Goal: Task Accomplishment & Management: Complete application form

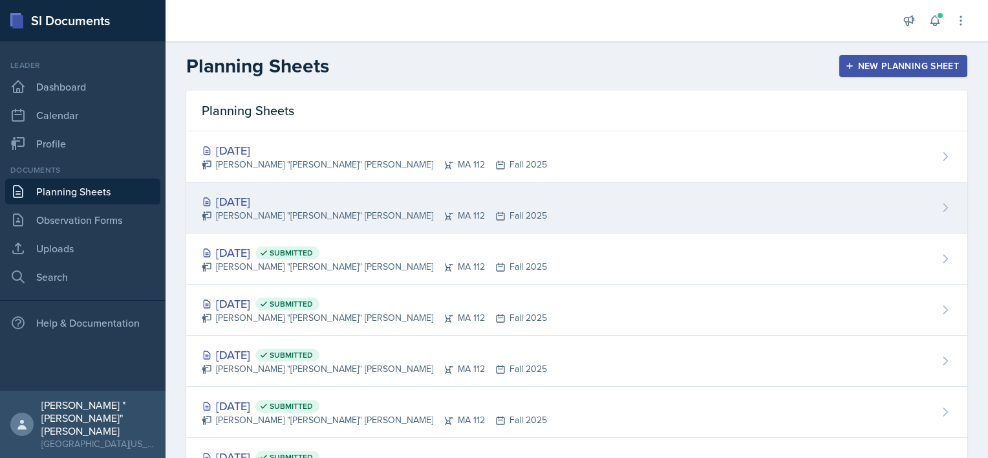
click at [282, 199] on div "[DATE]" at bounding box center [374, 201] width 345 height 17
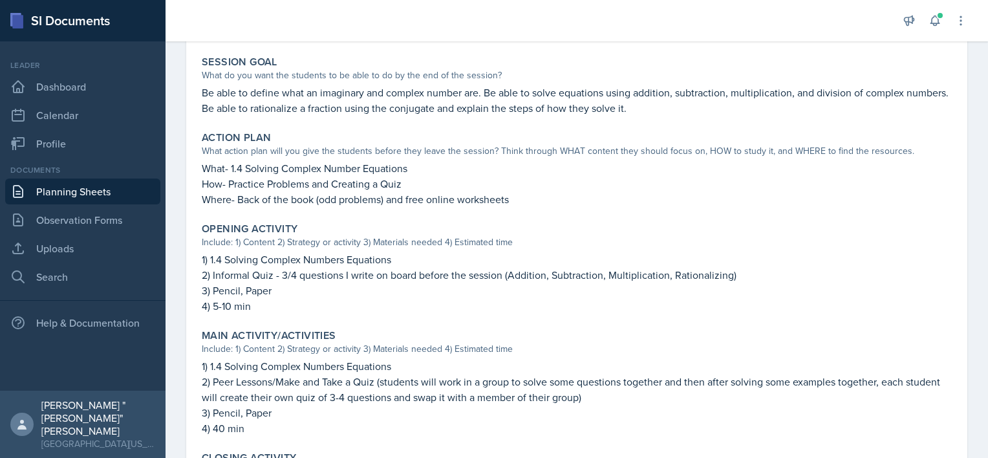
scroll to position [248, 0]
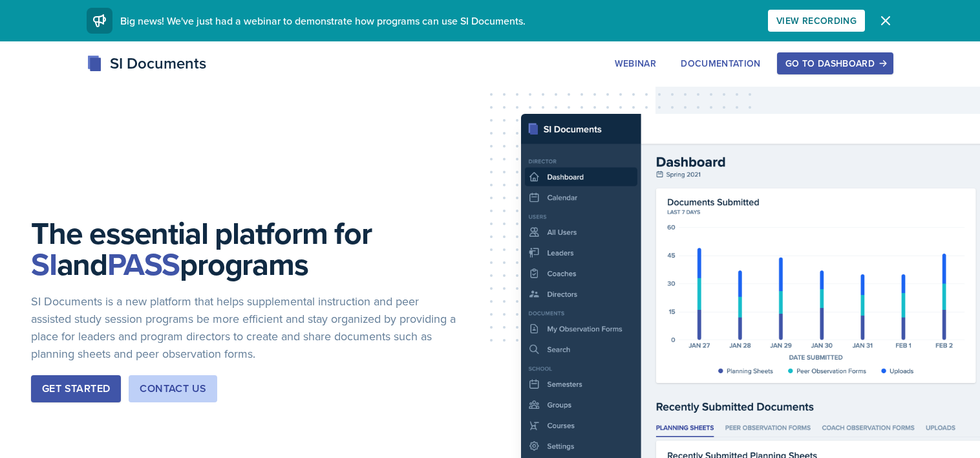
click at [807, 61] on div "Go to Dashboard" at bounding box center [835, 63] width 100 height 10
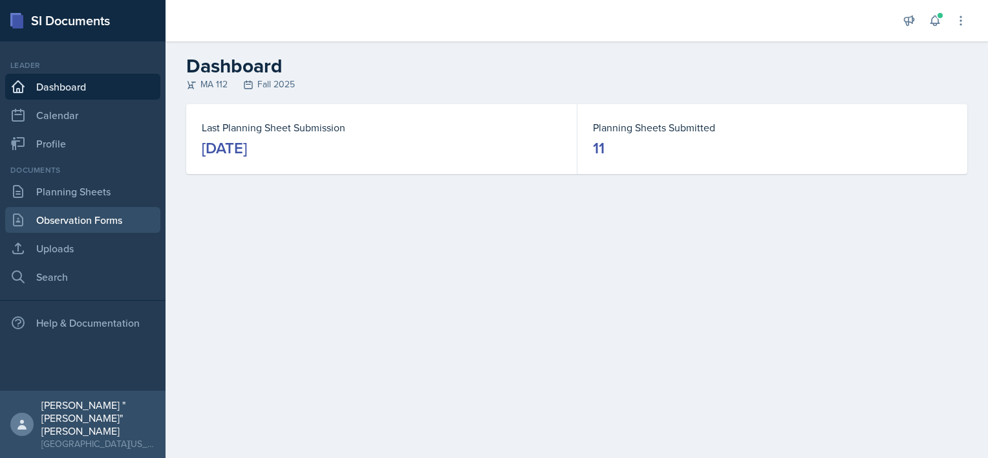
click at [89, 215] on link "Observation Forms" at bounding box center [82, 220] width 155 height 26
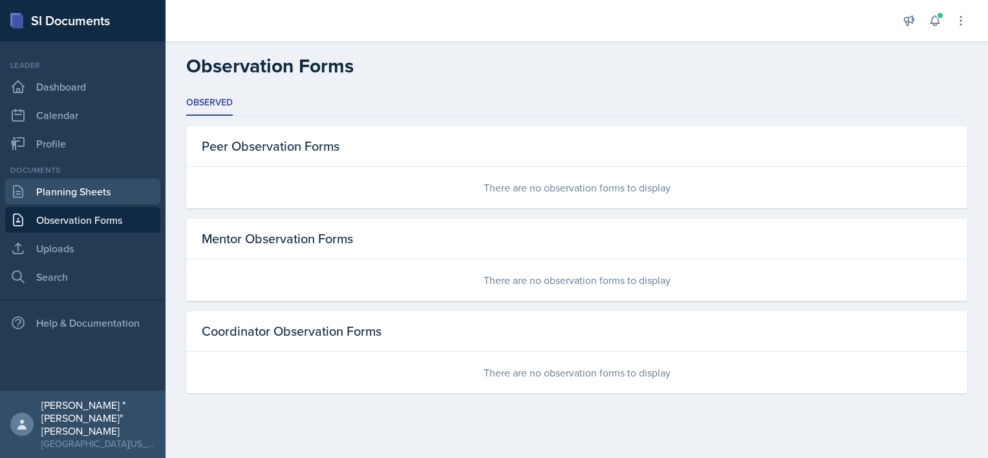
click at [85, 198] on link "Planning Sheets" at bounding box center [82, 191] width 155 height 26
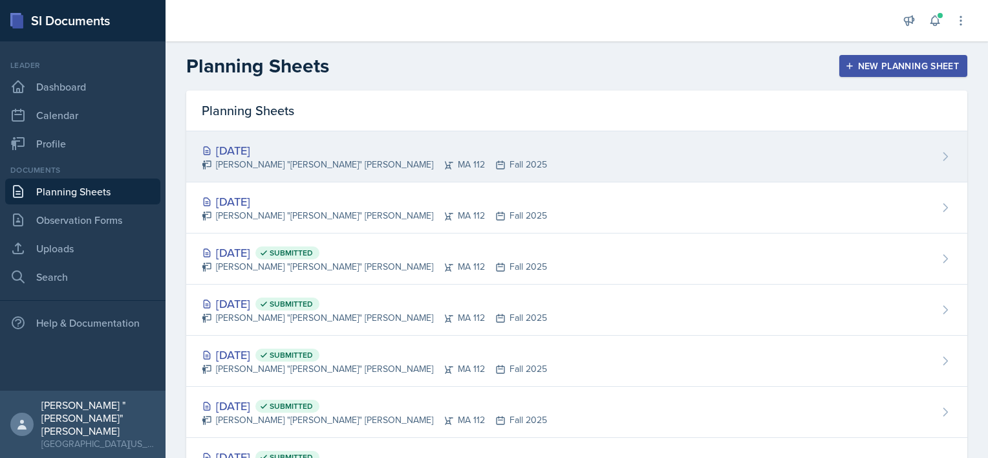
click at [255, 147] on div "[DATE]" at bounding box center [374, 150] width 345 height 17
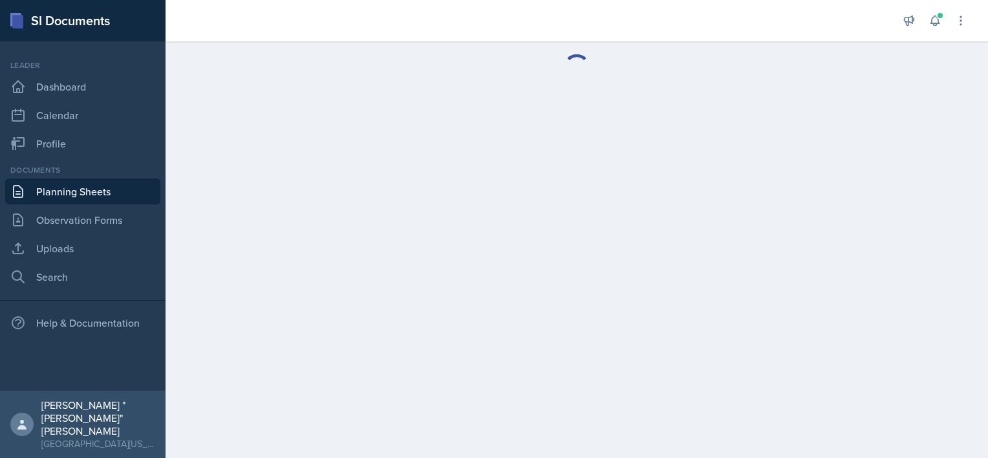
click at [255, 147] on main at bounding box center [576, 249] width 822 height 416
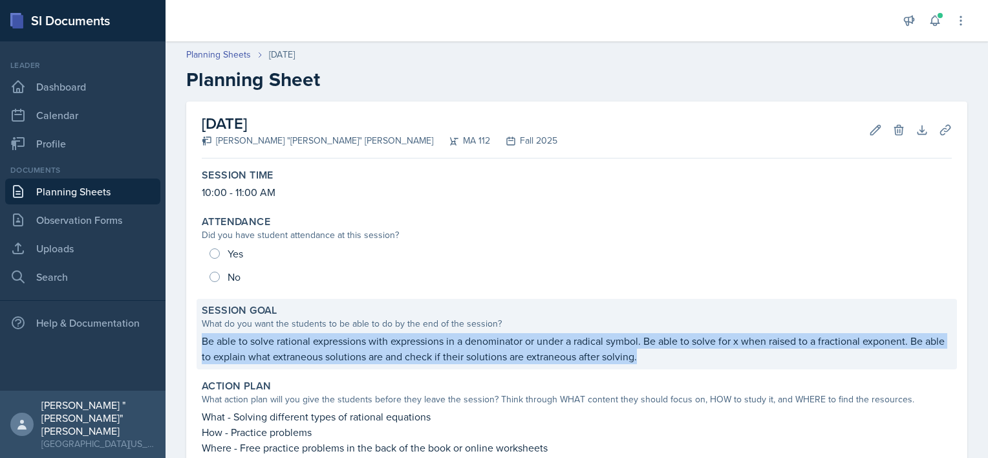
drag, startPoint x: 674, startPoint y: 354, endPoint x: 199, endPoint y: 336, distance: 475.4
click at [199, 336] on div "Session Goal What do you want the students to be able to do by the end of the s…" at bounding box center [576, 334] width 760 height 70
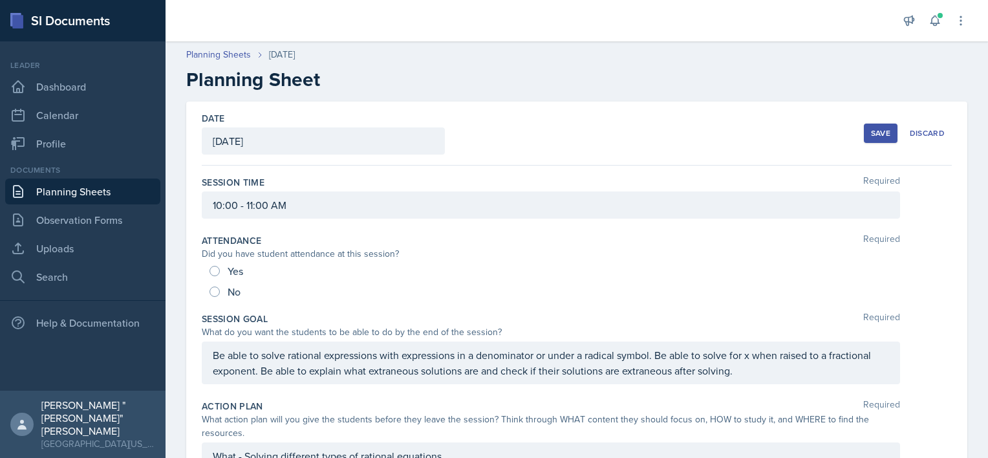
drag, startPoint x: 210, startPoint y: 358, endPoint x: 472, endPoint y: 372, distance: 262.8
click at [472, 372] on div "Be able to solve rational expressions with expressions in a denominator or unde…" at bounding box center [551, 362] width 698 height 43
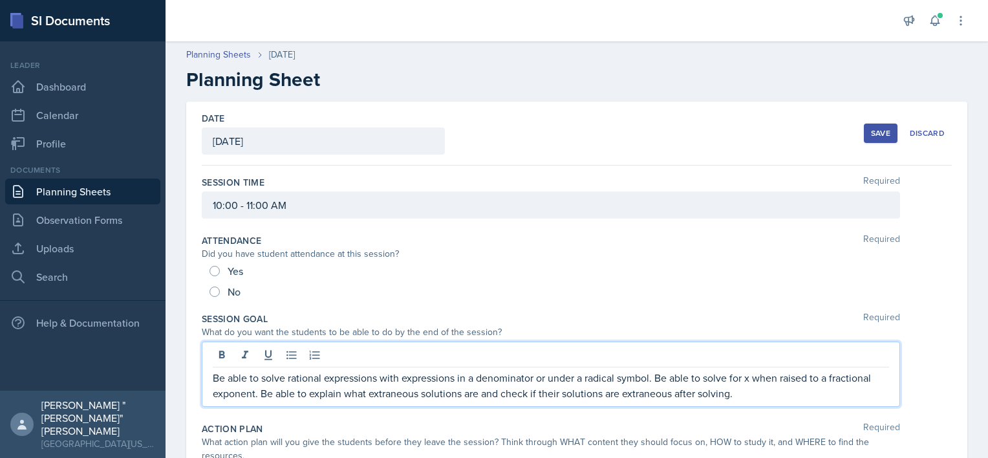
click at [589, 388] on p "Be able to solve rational expressions with expressions in a denominator or unde…" at bounding box center [551, 385] width 676 height 31
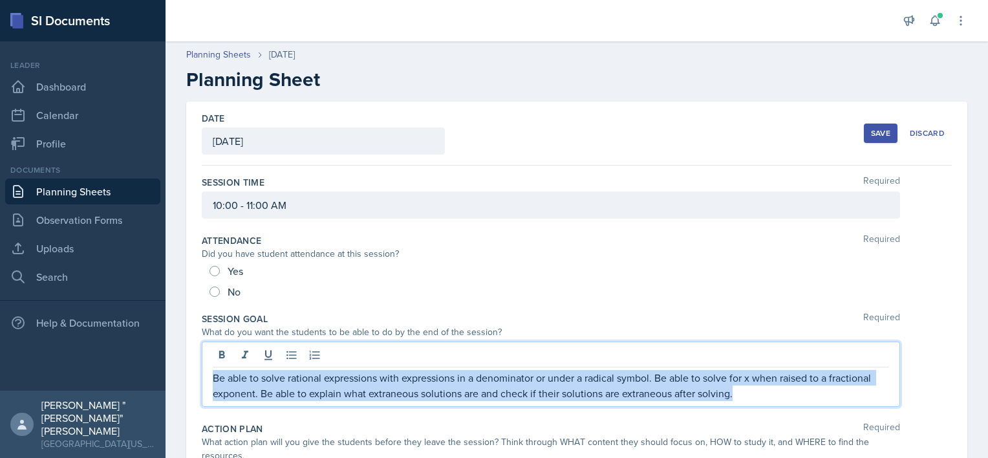
click at [589, 388] on p "Be able to solve rational expressions with expressions in a denominator or unde…" at bounding box center [551, 385] width 676 height 31
copy p "Be able to solve rational expressions with expressions in a denominator or unde…"
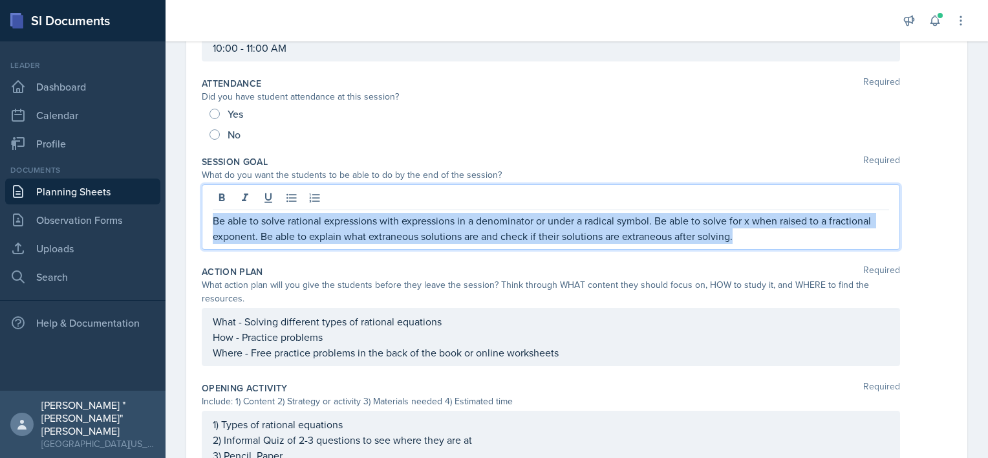
scroll to position [158, 0]
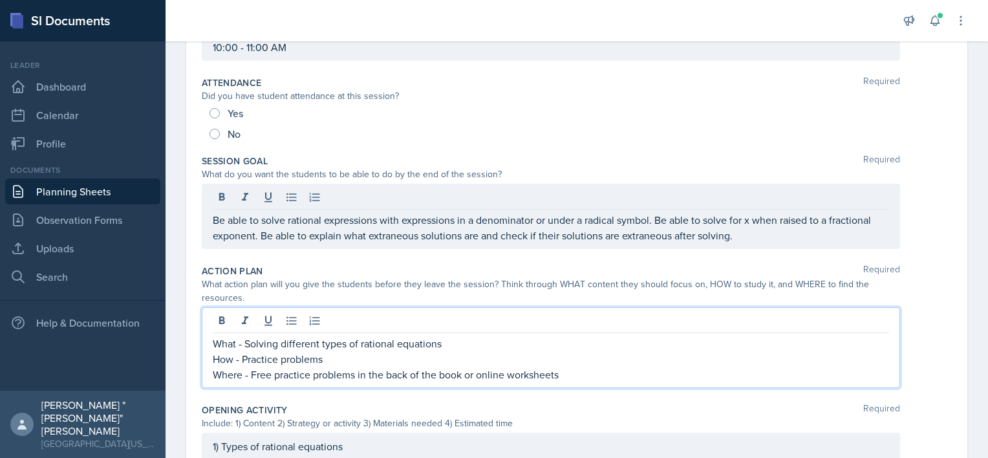
click at [545, 351] on p "How - Practice problems" at bounding box center [551, 359] width 676 height 16
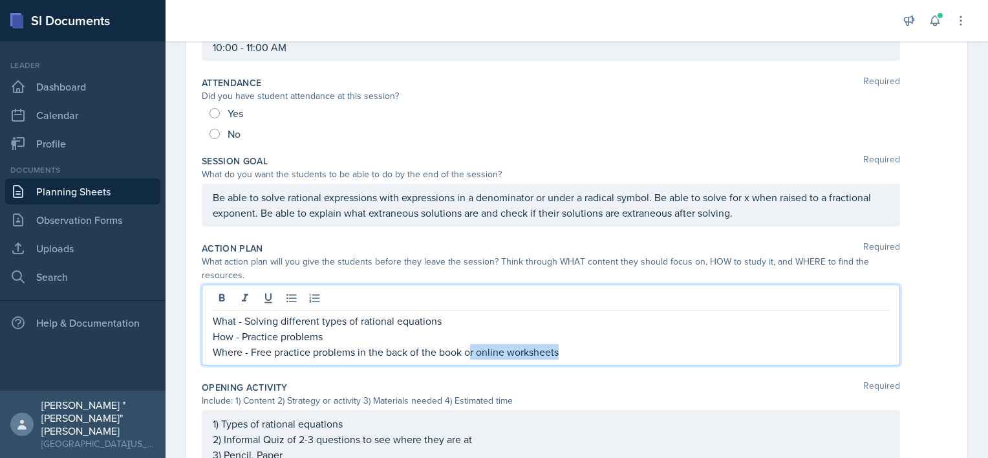
drag, startPoint x: 582, startPoint y: 352, endPoint x: 472, endPoint y: 346, distance: 109.3
click at [472, 346] on p "Where - Free practice problems in the back of the book or online worksheets" at bounding box center [551, 352] width 676 height 16
click at [447, 331] on p "How - Practice problems" at bounding box center [551, 336] width 676 height 16
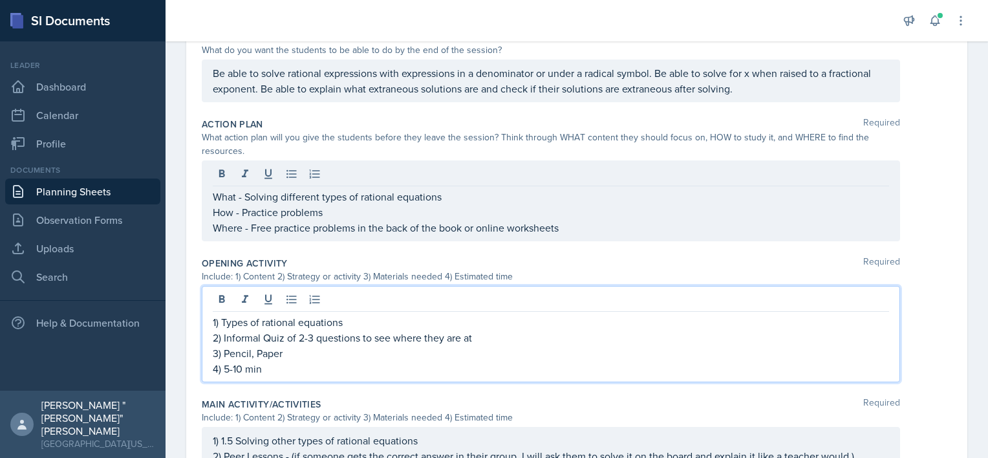
scroll to position [304, 0]
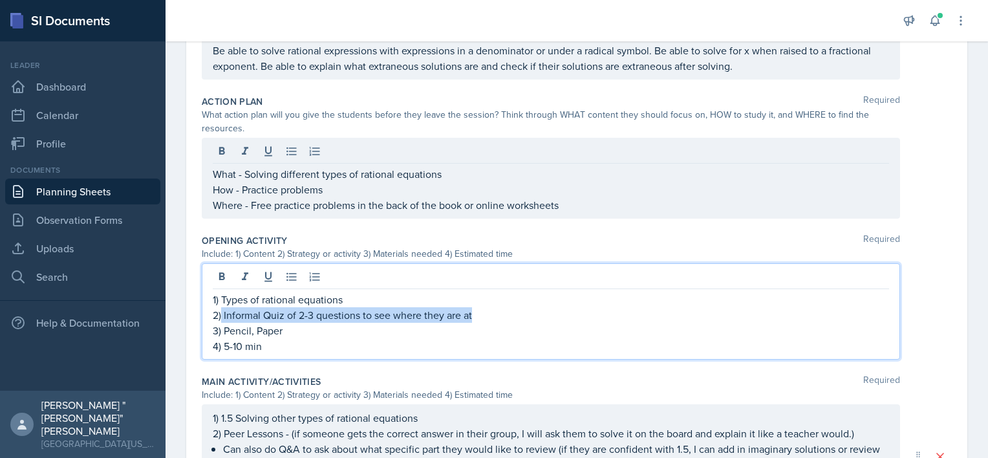
drag, startPoint x: 498, startPoint y: 315, endPoint x: 222, endPoint y: 310, distance: 276.7
click at [222, 310] on p "2) Informal Quiz of 2-3 questions to see where they are at" at bounding box center [551, 315] width 676 height 16
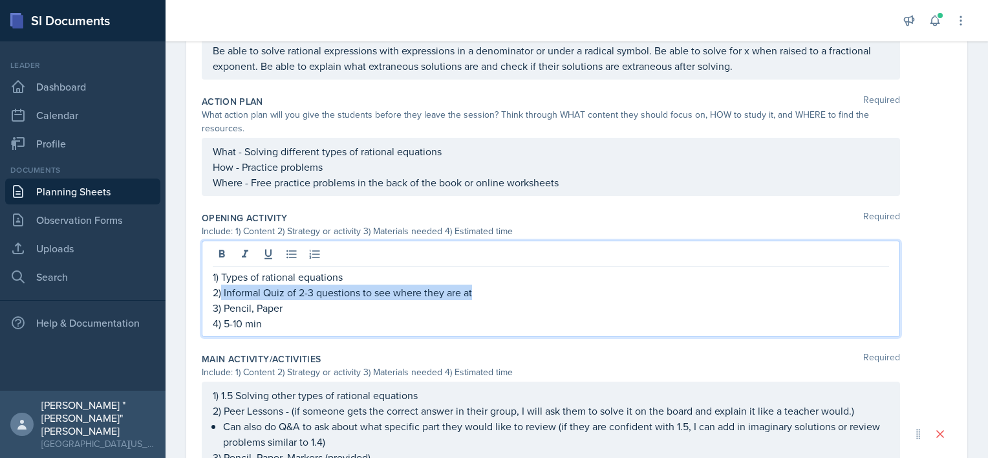
scroll to position [282, 0]
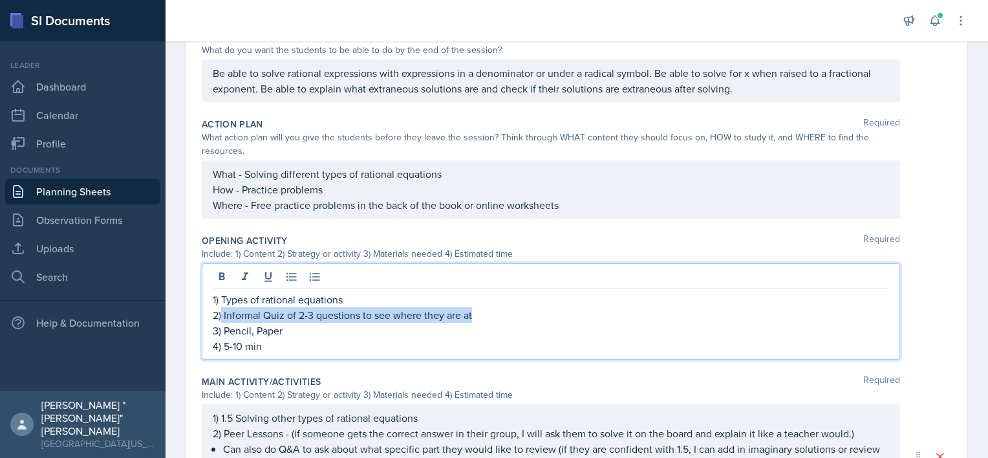
click at [227, 313] on p "2) Informal Quiz of 2-3 questions to see where they are at" at bounding box center [551, 315] width 676 height 16
drag, startPoint x: 224, startPoint y: 313, endPoint x: 284, endPoint y: 315, distance: 60.1
click at [284, 315] on p "2) Informal Quiz of 2-3 questions to see where they are at" at bounding box center [551, 315] width 676 height 16
copy p "Informal Quiz"
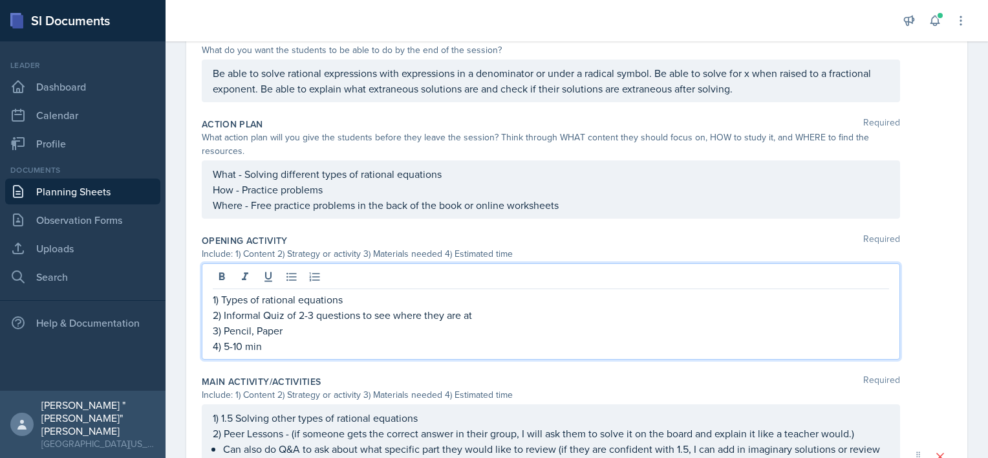
click at [421, 328] on p "3) Pencil, Paper" at bounding box center [551, 331] width 676 height 16
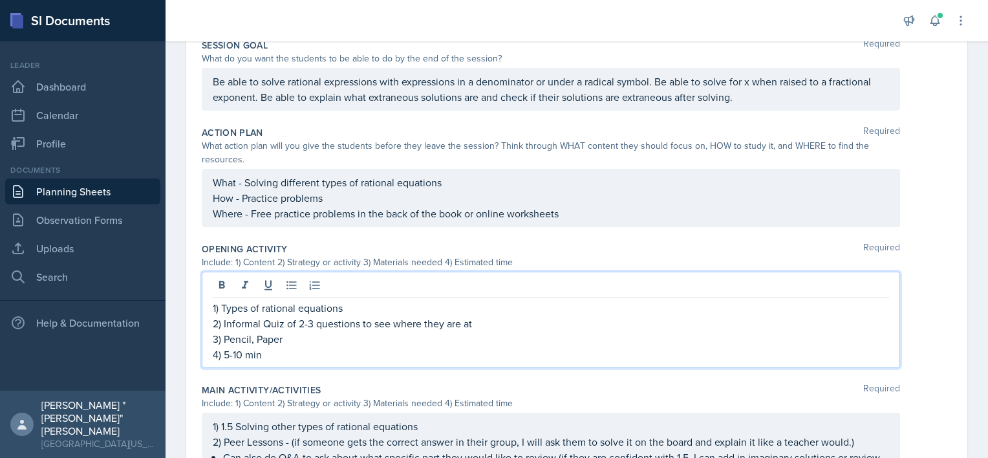
scroll to position [268, 0]
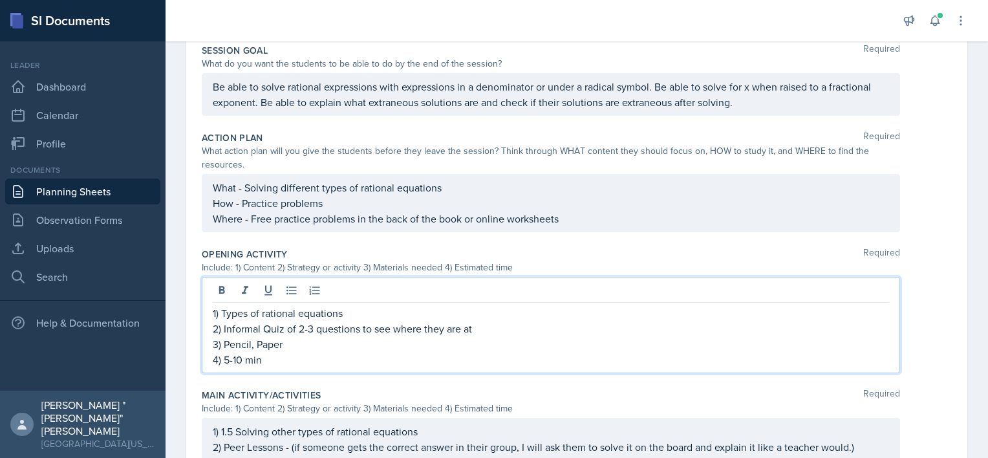
click at [400, 110] on div "Be able to solve rational expressions with expressions in a denominator or unde…" at bounding box center [551, 94] width 698 height 43
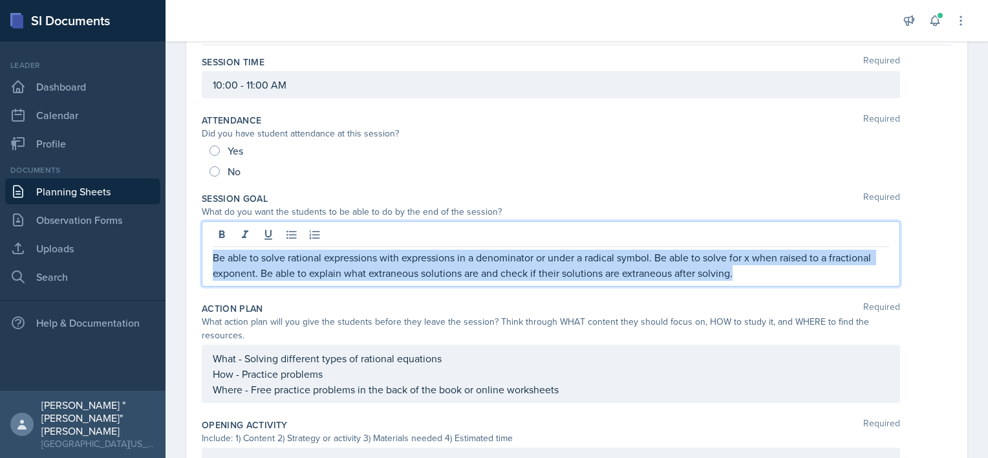
scroll to position [118, 0]
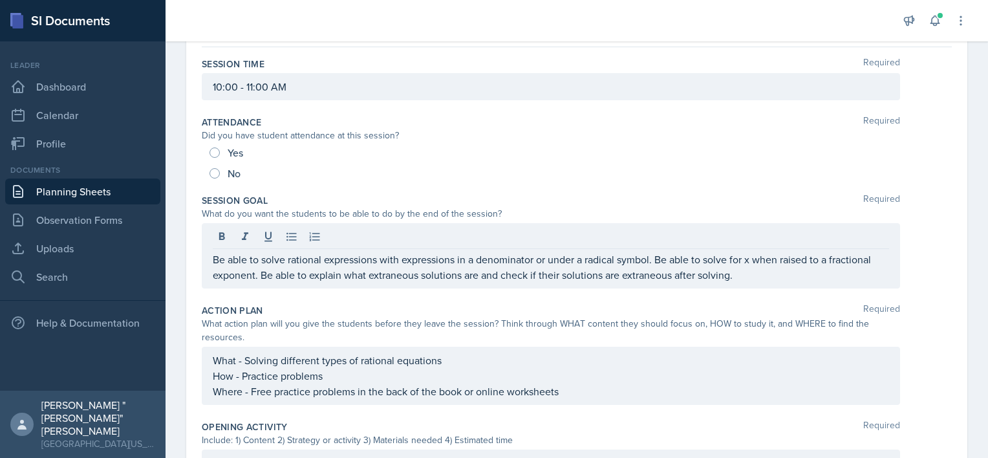
click at [230, 175] on span "No" at bounding box center [233, 173] width 13 height 13
click at [220, 175] on input "No" at bounding box center [214, 173] width 10 height 10
radio input "true"
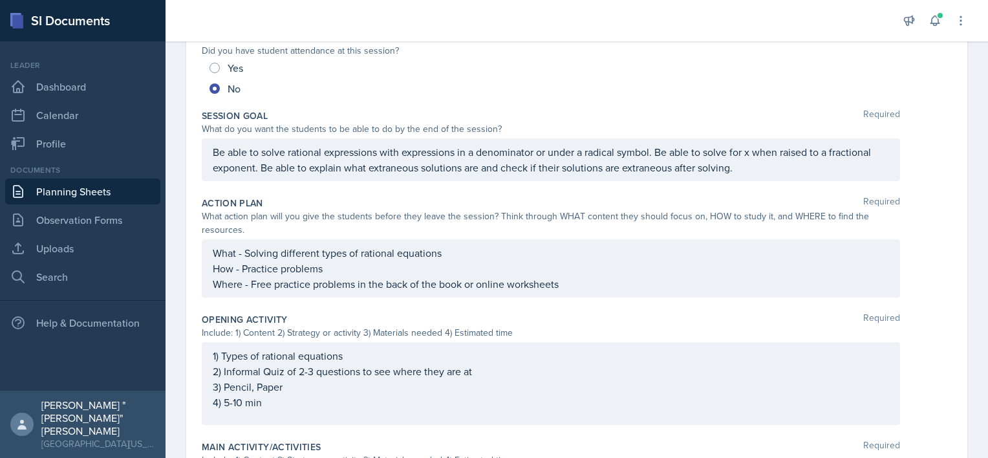
scroll to position [226, 0]
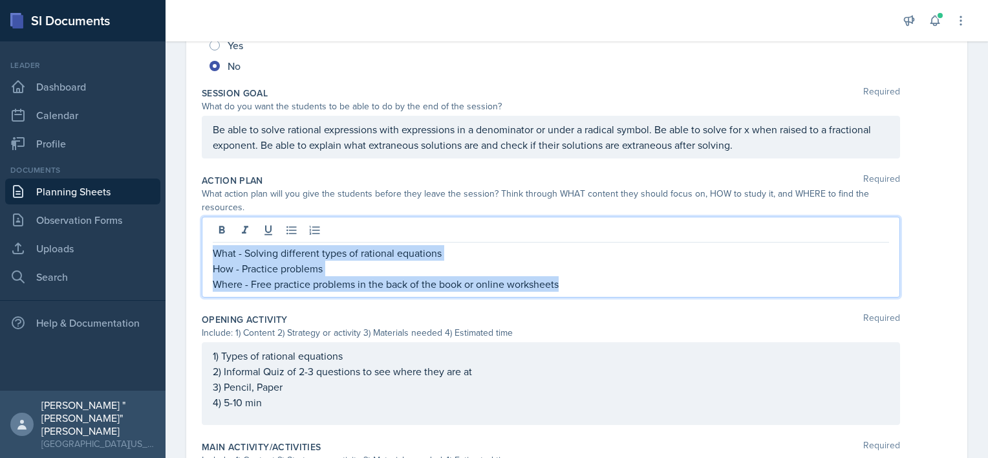
drag, startPoint x: 579, startPoint y: 280, endPoint x: 180, endPoint y: 244, distance: 401.0
click at [180, 244] on div "Date September 18th, 2025 September 2025 31 1 2 3 4 5 6 7 8 9 10 11 12 13 14 15…" at bounding box center [576, 369] width 822 height 987
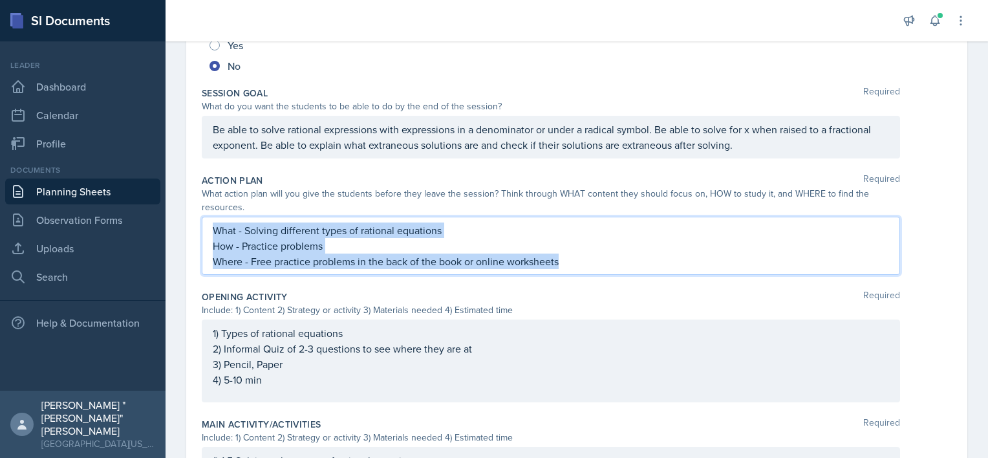
scroll to position [203, 0]
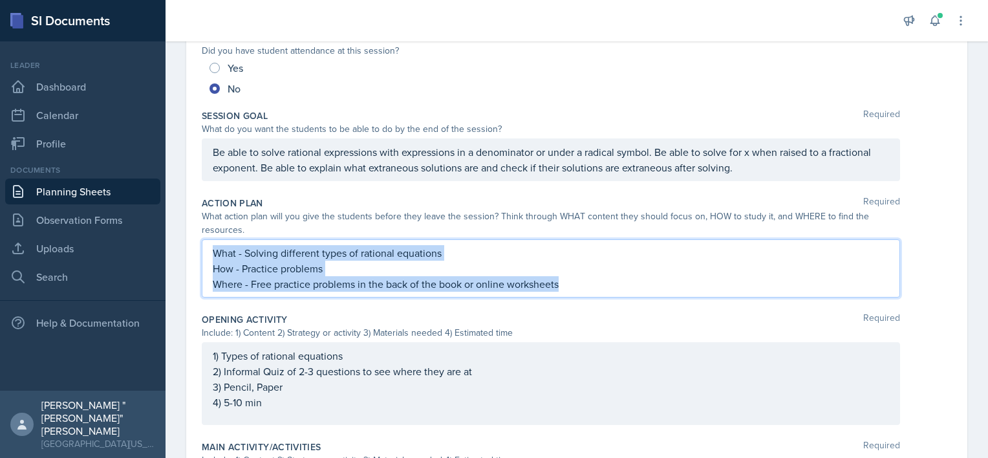
copy div "What - Solving different types of rational equations How - Practice problems Wh…"
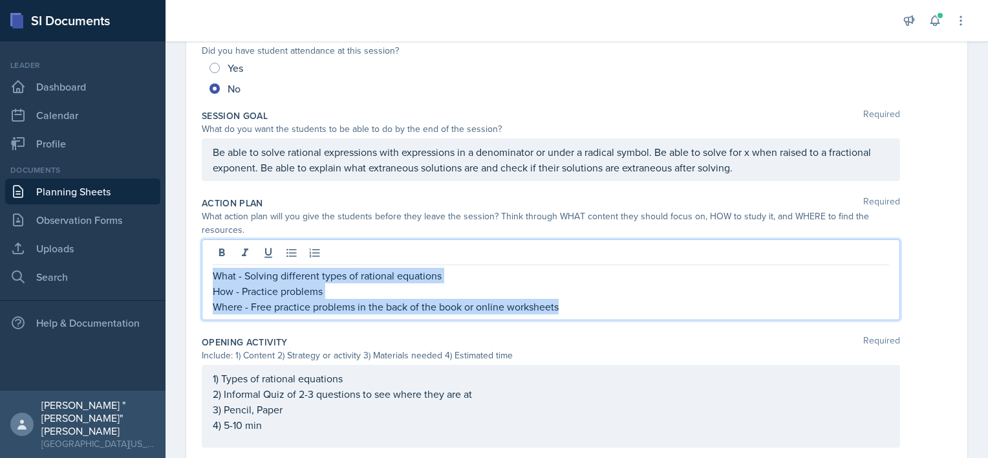
scroll to position [226, 0]
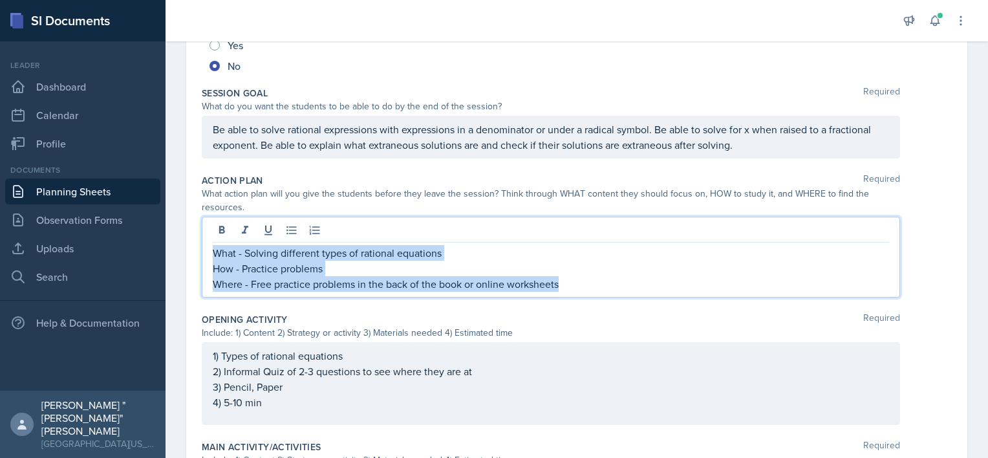
copy div "What - Solving different types of rational equations How - Practice problems Wh…"
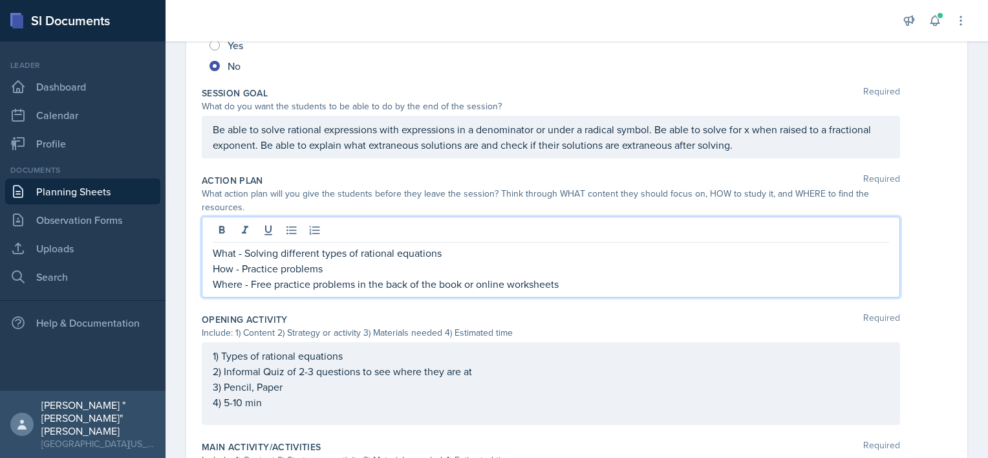
click at [427, 103] on div "What do you want the students to be able to do by the end of the session?" at bounding box center [551, 107] width 698 height 14
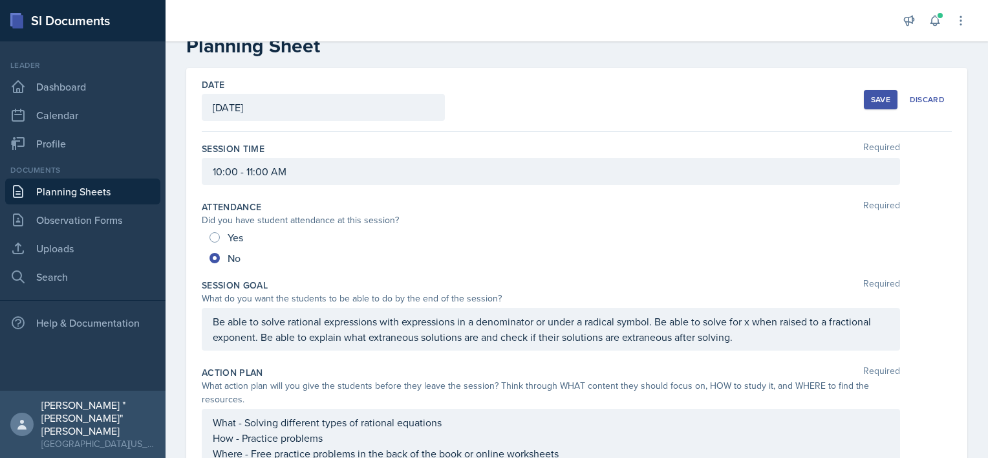
scroll to position [0, 0]
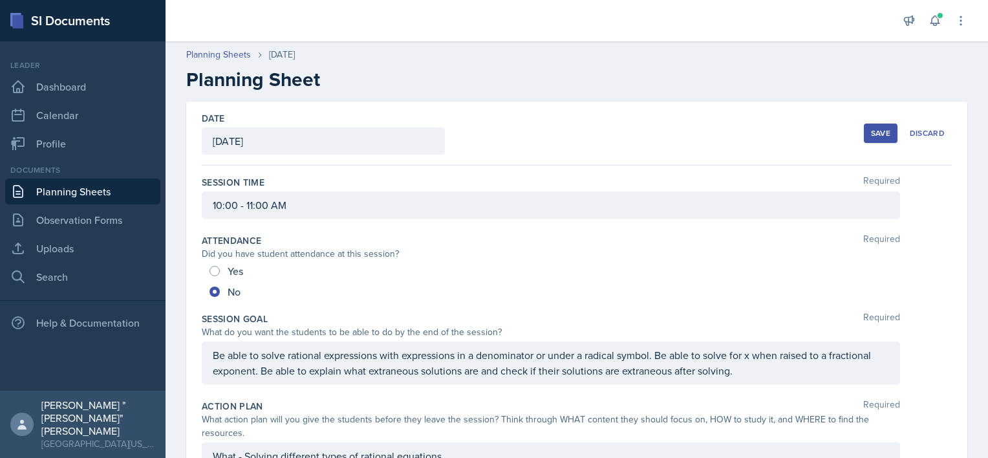
click at [863, 127] on button "Save" at bounding box center [880, 132] width 34 height 19
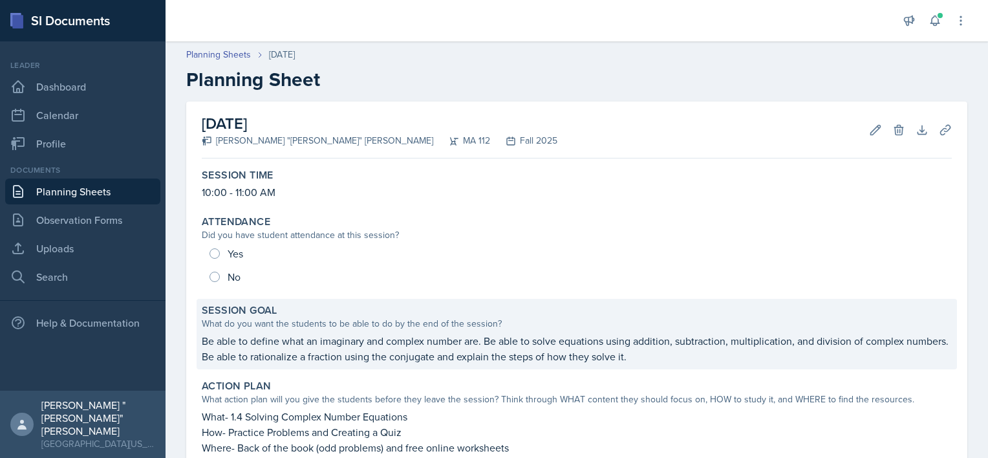
scroll to position [248, 0]
